Goal: Task Accomplishment & Management: Use online tool/utility

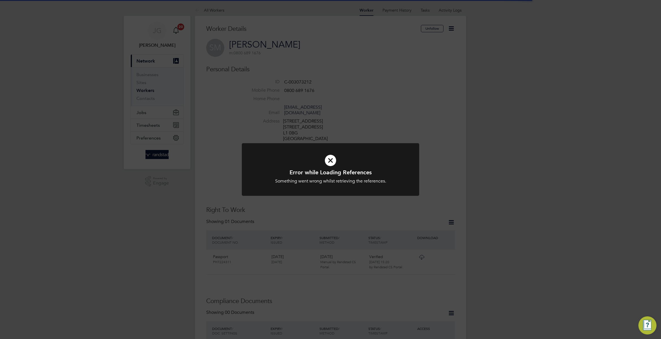
click at [262, 121] on div "Error while Loading References Something went wrong whilst retrieving the refer…" at bounding box center [330, 169] width 661 height 339
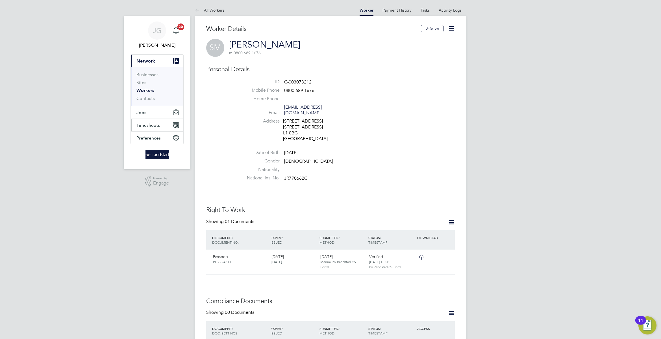
click at [162, 128] on button "Timesheets" at bounding box center [157, 125] width 53 height 12
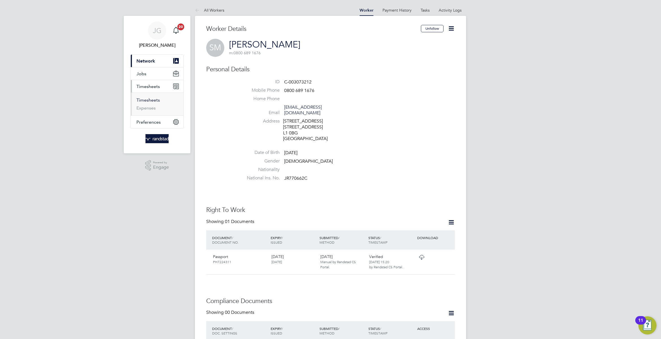
click at [142, 101] on link "Timesheets" at bounding box center [147, 99] width 23 height 5
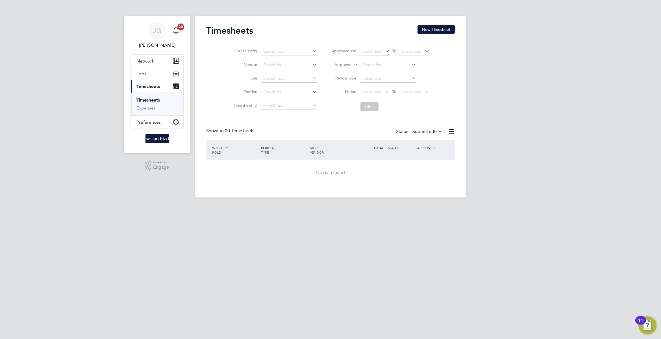
click at [453, 24] on div "Timesheets New Timesheet Client Config Vendor Site Position Timesheet ID Approv…" at bounding box center [330, 106] width 271 height 181
click at [446, 29] on button "New Timesheet" at bounding box center [436, 29] width 37 height 9
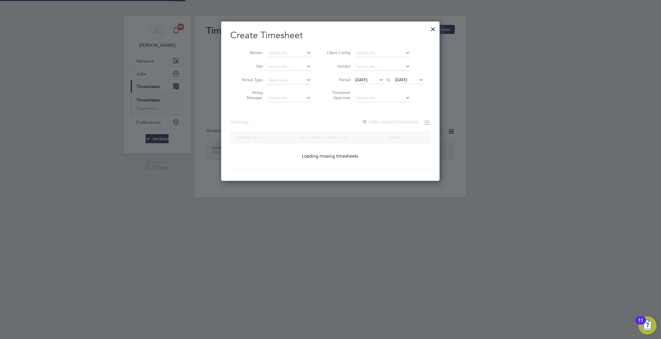
scroll to position [160, 218]
click at [292, 53] on input at bounding box center [289, 53] width 44 height 8
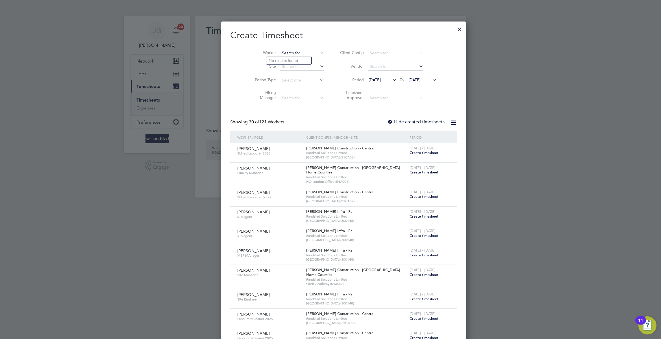
scroll to position [1026, 218]
click at [301, 62] on li "[PERSON_NAME]" at bounding box center [301, 61] width 70 height 8
type input "[PERSON_NAME]"
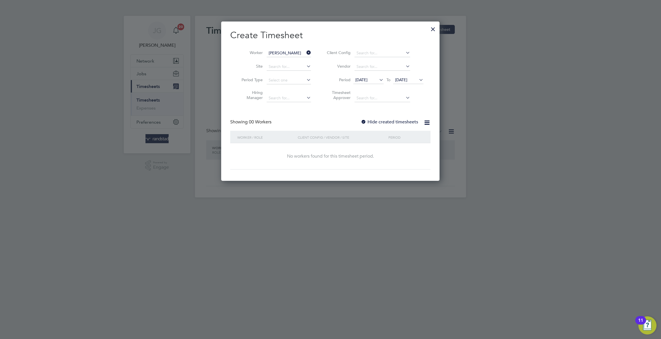
scroll to position [160, 218]
click at [398, 110] on div "Create Timesheet Worker [PERSON_NAME] Site Period Type Hiring Manager Client Co…" at bounding box center [330, 99] width 200 height 140
click at [399, 114] on div "Create Timesheet Worker [PERSON_NAME] Site Period Type Hiring Manager Client Co…" at bounding box center [330, 99] width 200 height 140
click at [401, 120] on label "Hide created timesheets" at bounding box center [389, 122] width 57 height 6
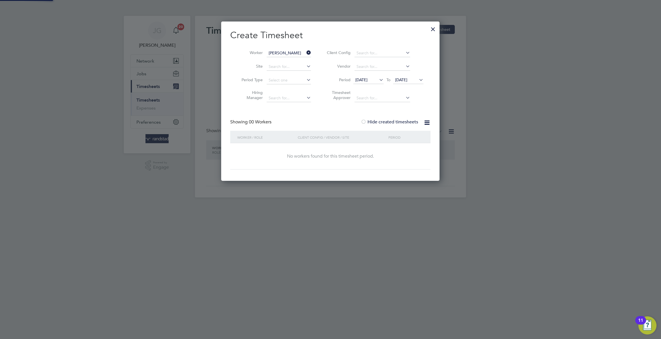
click at [415, 84] on span "[DATE]" at bounding box center [408, 80] width 30 height 8
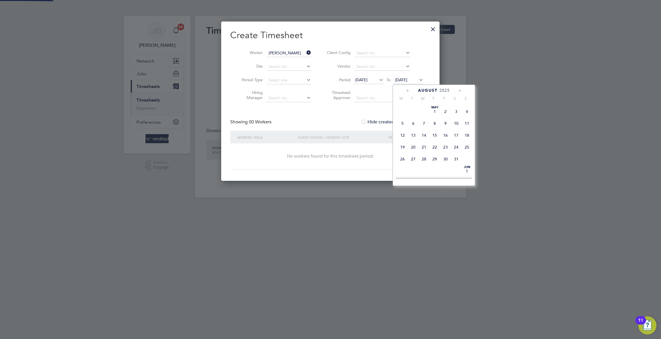
scroll to position [217, 0]
click at [443, 126] on span "22" at bounding box center [445, 120] width 11 height 11
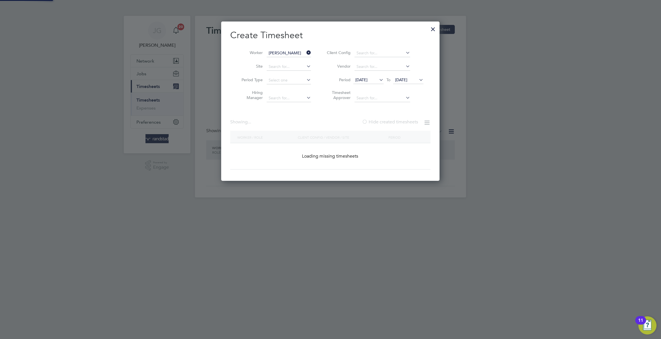
scroll to position [173, 218]
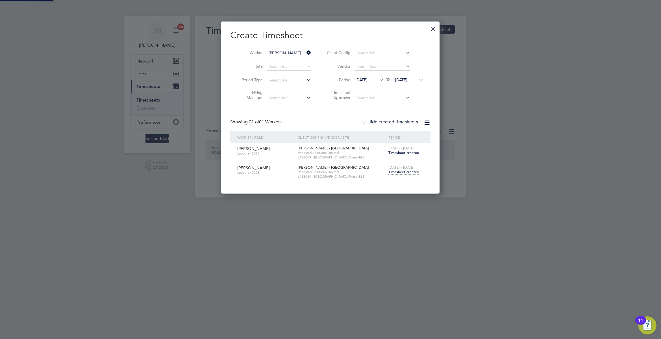
click at [406, 166] on span "[DATE] - [DATE]" at bounding box center [402, 167] width 26 height 5
click at [411, 177] on div "[DATE] - [DATE] Timesheet created" at bounding box center [406, 169] width 38 height 15
click at [407, 174] on span "Timesheet created" at bounding box center [404, 171] width 31 height 5
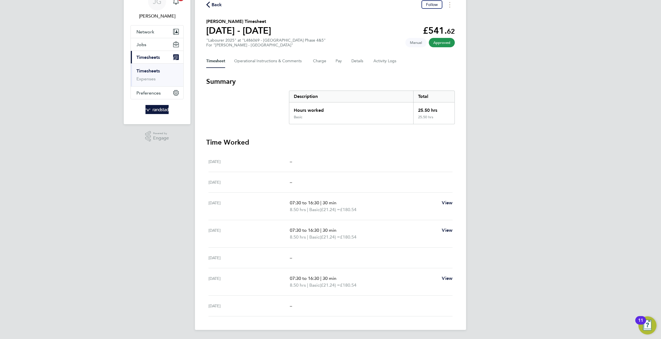
scroll to position [19, 0]
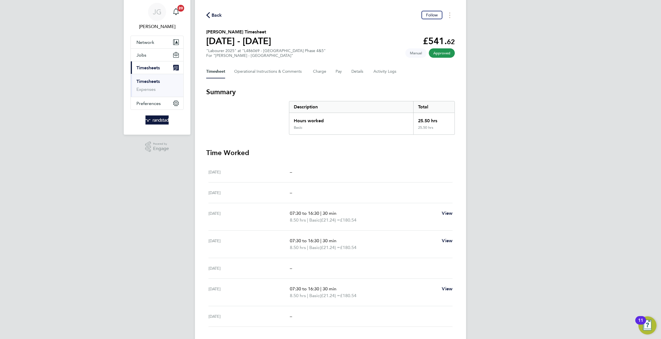
click at [330, 39] on section "[PERSON_NAME] Timesheet [DATE] - [DATE] £541. 62 "Labourer 2025" at "L486069 - …" at bounding box center [330, 43] width 249 height 29
